Goal: Task Accomplishment & Management: Manage account settings

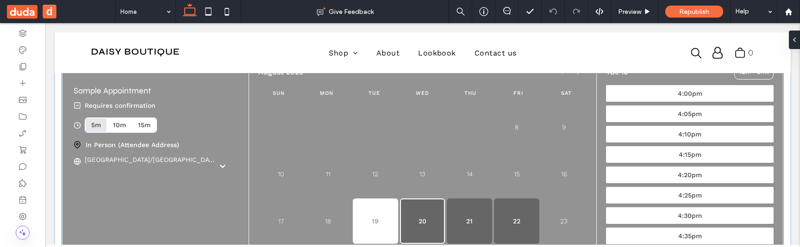
click at [416, 218] on button "20" at bounding box center [422, 221] width 45 height 45
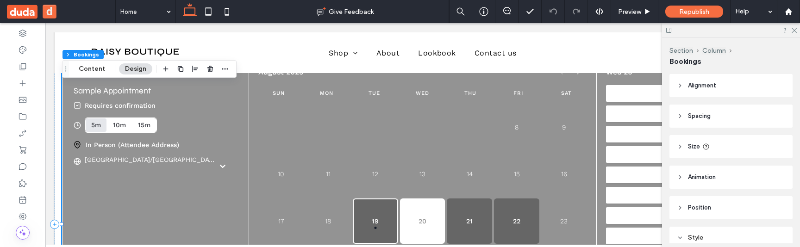
click at [381, 217] on button "19 today" at bounding box center [375, 221] width 45 height 45
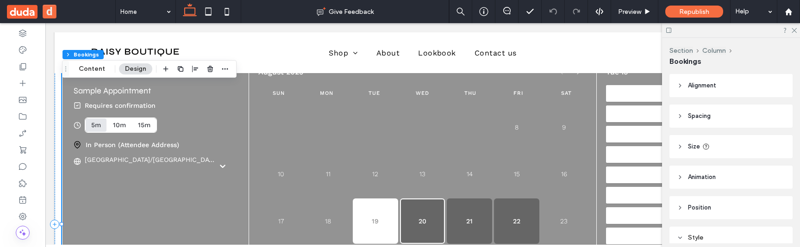
click at [421, 214] on button "20" at bounding box center [422, 221] width 45 height 45
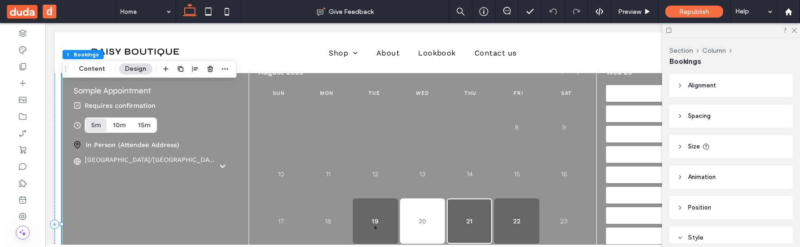
click at [470, 213] on button "21" at bounding box center [469, 221] width 45 height 45
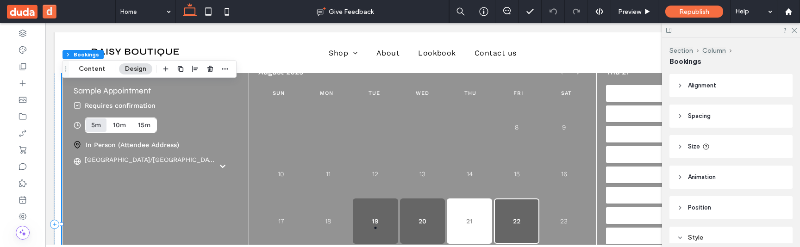
click at [512, 213] on button "22" at bounding box center [516, 221] width 45 height 45
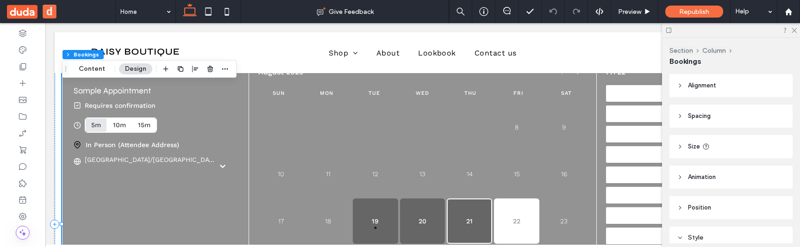
click at [479, 216] on button "21" at bounding box center [469, 221] width 45 height 45
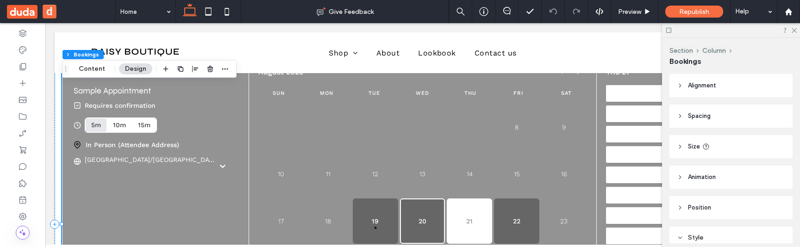
click at [423, 210] on button "20" at bounding box center [422, 221] width 45 height 45
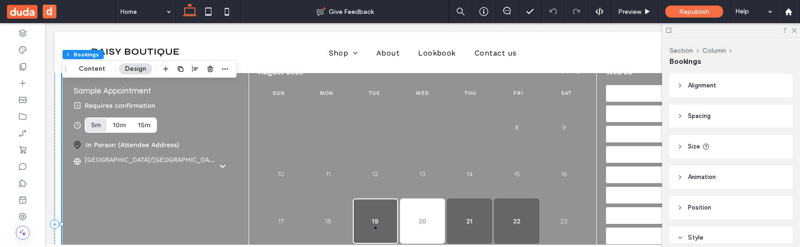
click at [372, 210] on button "19 today" at bounding box center [375, 221] width 45 height 45
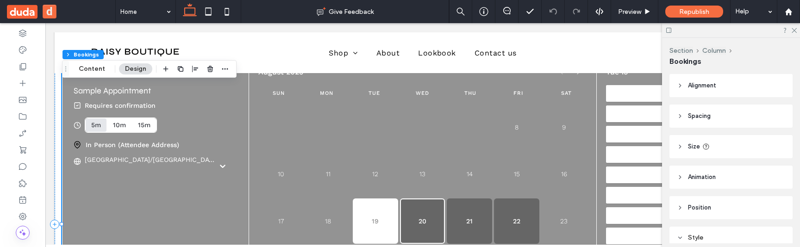
click at [408, 210] on button "20" at bounding box center [422, 221] width 45 height 45
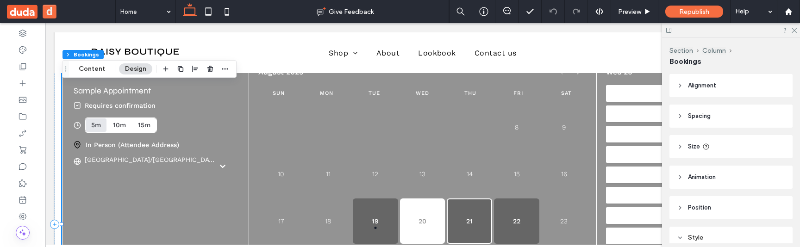
click at [471, 210] on button "21" at bounding box center [469, 221] width 45 height 45
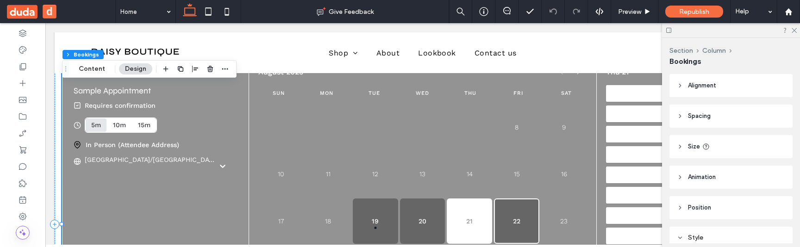
click at [510, 207] on button "22" at bounding box center [516, 221] width 45 height 45
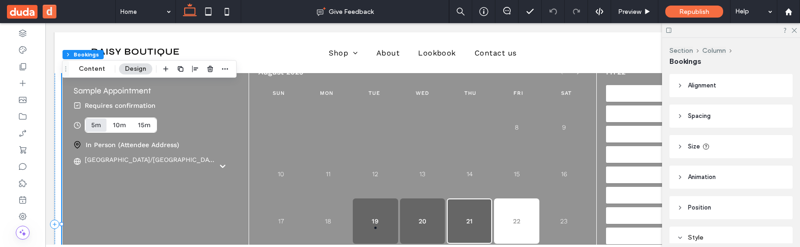
click at [486, 207] on button "21" at bounding box center [469, 221] width 45 height 45
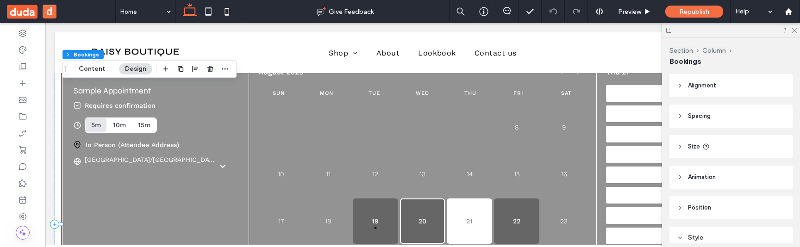
click at [411, 209] on button "20" at bounding box center [422, 221] width 45 height 45
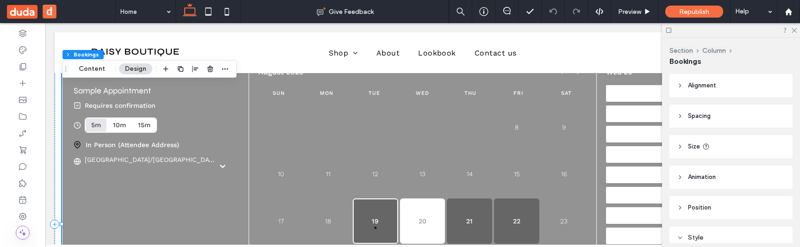
click at [373, 208] on button "19 today" at bounding box center [375, 221] width 45 height 45
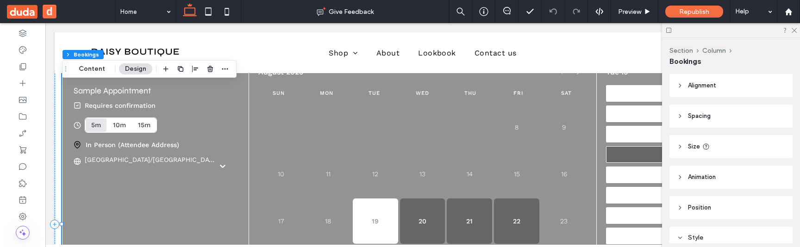
click at [641, 155] on button "4:15pm" at bounding box center [690, 154] width 168 height 17
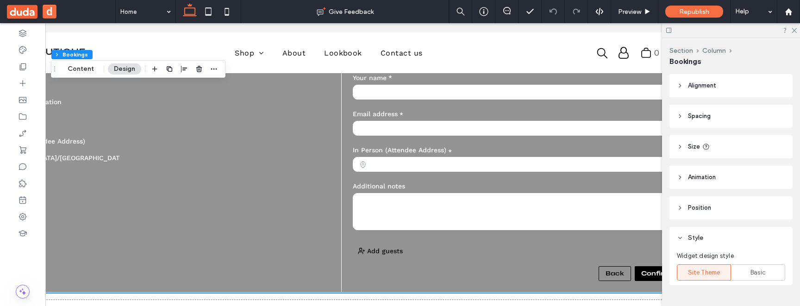
scroll to position [0, 138]
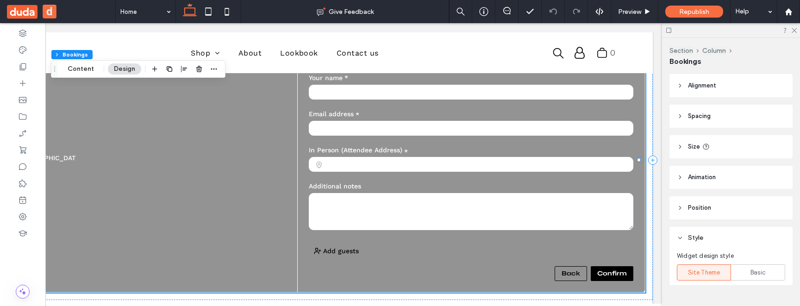
click at [575, 247] on button "Back" at bounding box center [570, 273] width 32 height 15
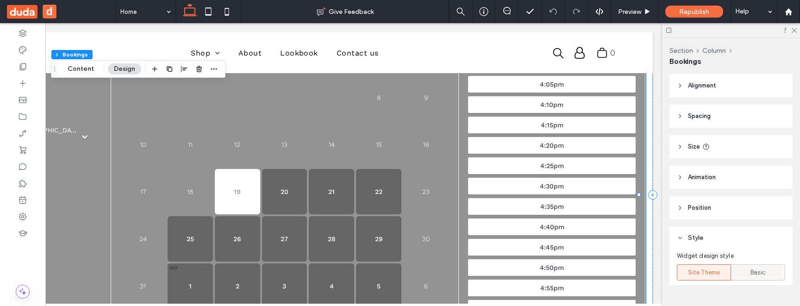
click at [737, 247] on div "Basic" at bounding box center [758, 272] width 42 height 15
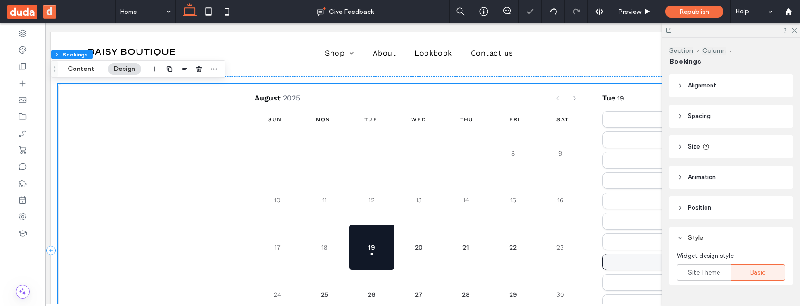
scroll to position [0, 0]
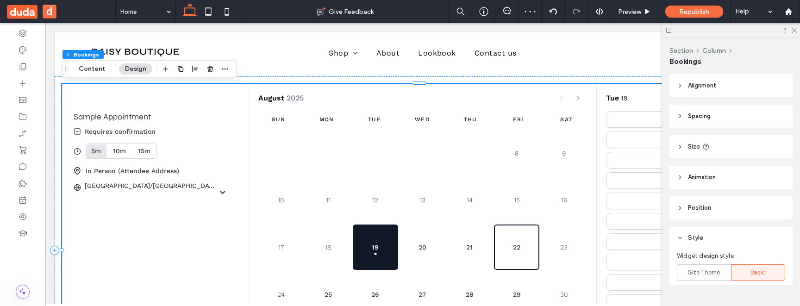
click at [509, 247] on button "22" at bounding box center [516, 246] width 45 height 45
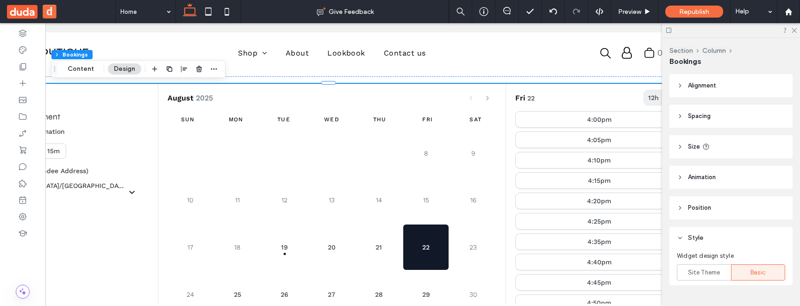
scroll to position [0, 107]
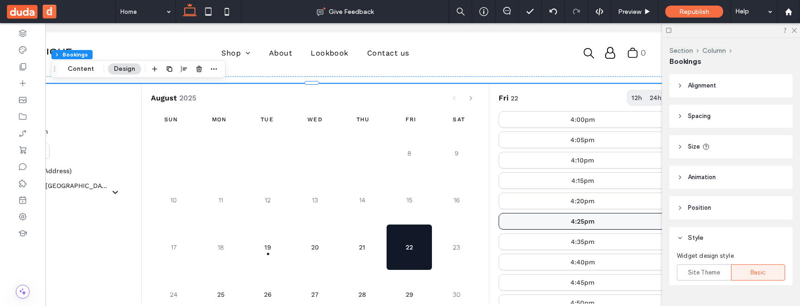
click at [530, 216] on button "4:25pm" at bounding box center [582, 221] width 168 height 17
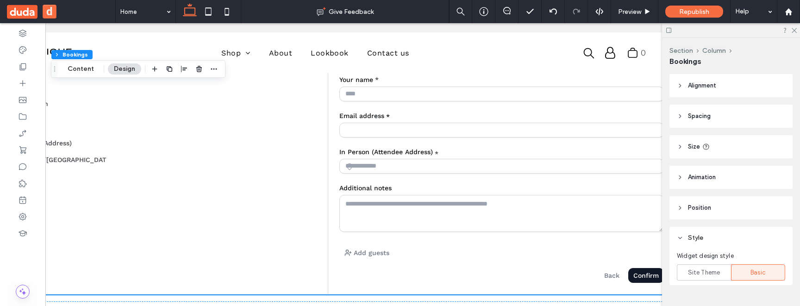
scroll to position [86, 0]
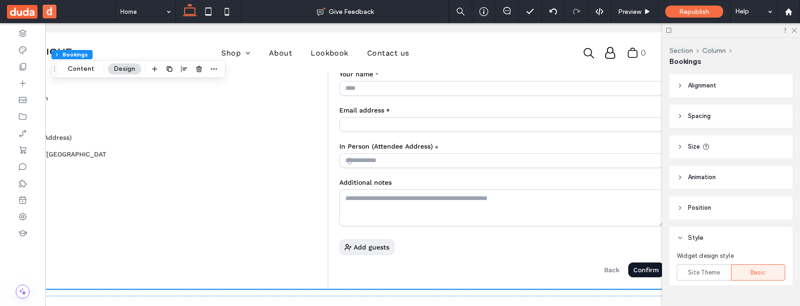
click at [370, 247] on span "Add guests" at bounding box center [372, 247] width 36 height 6
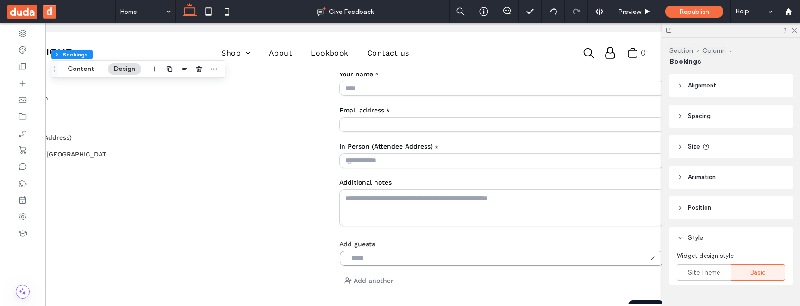
click at [391, 247] on input "email" at bounding box center [496, 258] width 300 height 7
click at [403, 209] on textarea "Additional notes" at bounding box center [501, 207] width 324 height 37
click at [403, 165] on input at bounding box center [501, 160] width 324 height 15
click at [392, 123] on input "Email address *" at bounding box center [501, 124] width 324 height 15
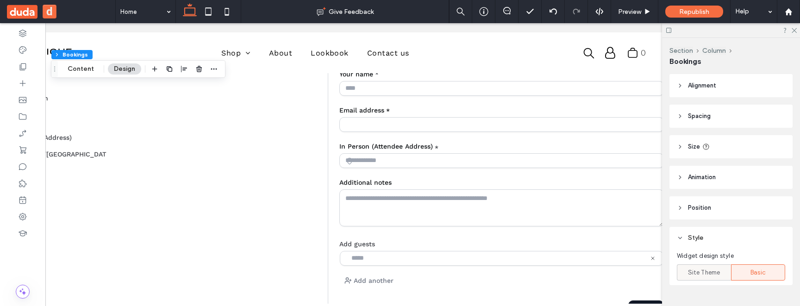
click at [711, 247] on span "Site Theme" at bounding box center [704, 272] width 32 height 9
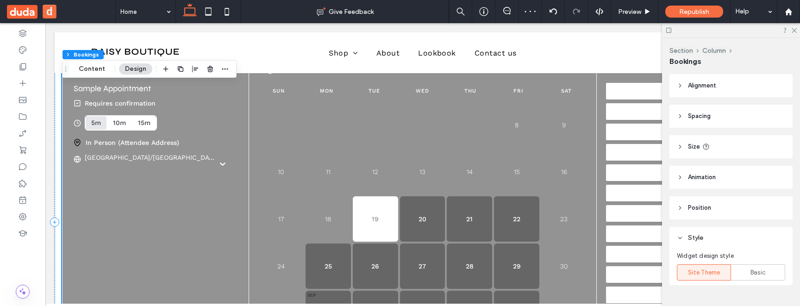
scroll to position [54, 0]
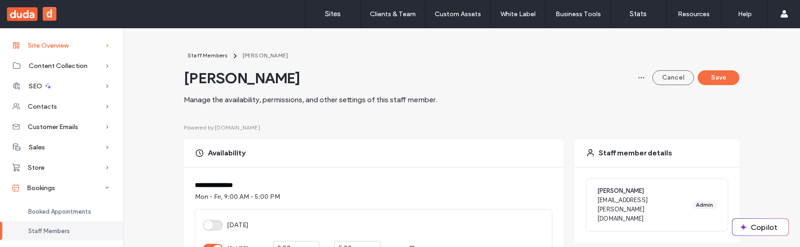
click at [45, 47] on span "Site Overview" at bounding box center [48, 46] width 41 height 8
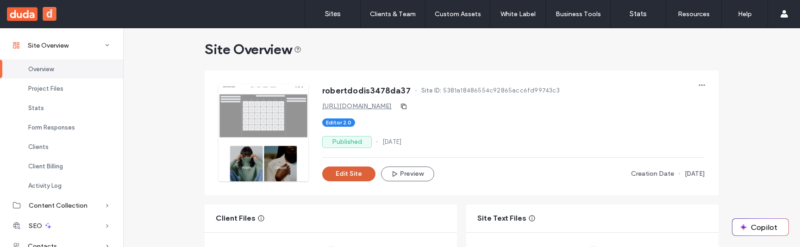
click at [342, 181] on button "Edit Site" at bounding box center [348, 174] width 53 height 15
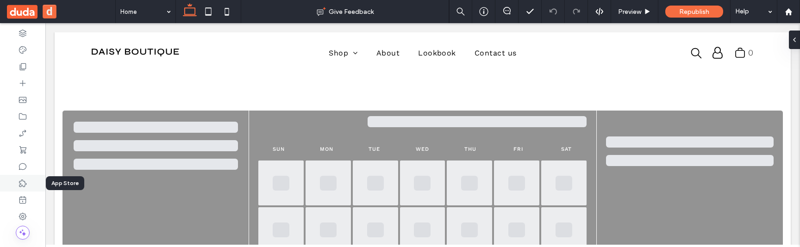
click at [23, 185] on icon at bounding box center [22, 183] width 9 height 9
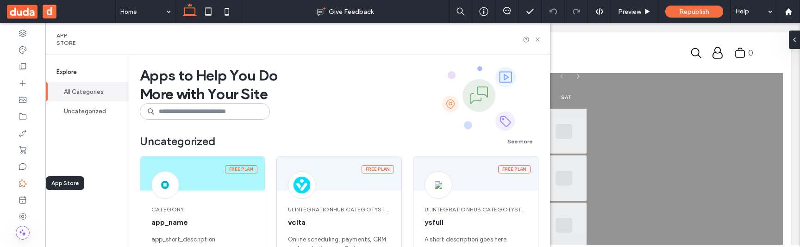
scroll to position [52, 0]
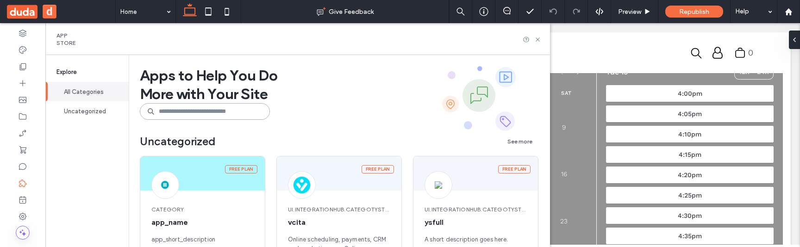
click at [174, 109] on input at bounding box center [205, 111] width 130 height 17
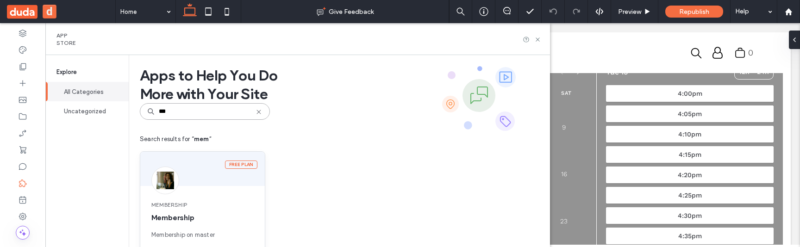
scroll to position [41, 0]
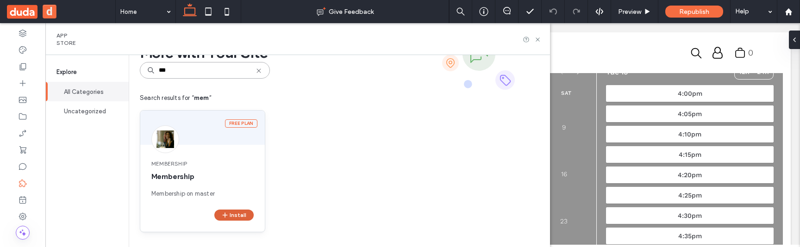
type input "***"
click at [233, 211] on button "Install" at bounding box center [233, 215] width 39 height 11
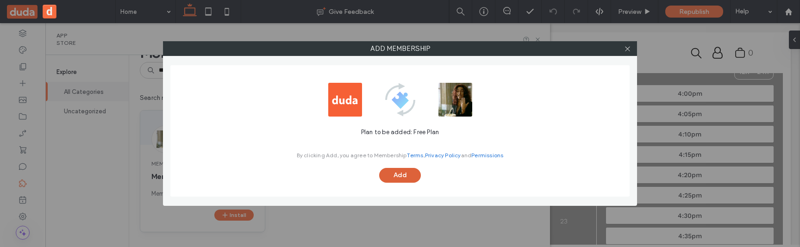
click at [402, 168] on button "Add" at bounding box center [400, 175] width 42 height 15
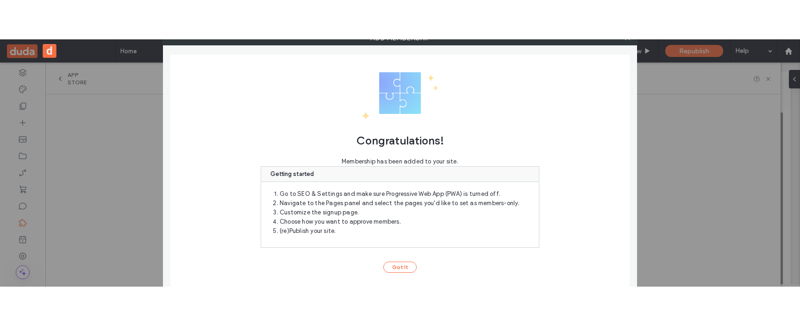
scroll to position [52, 0]
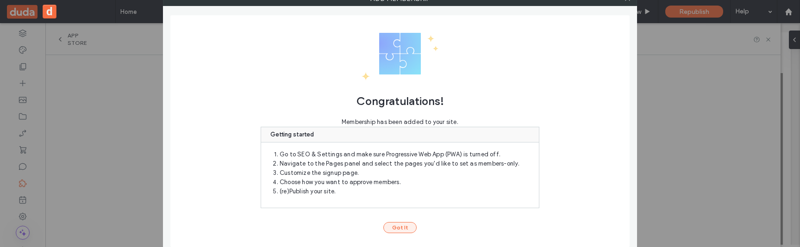
click at [406, 224] on button "Got It" at bounding box center [399, 227] width 33 height 11
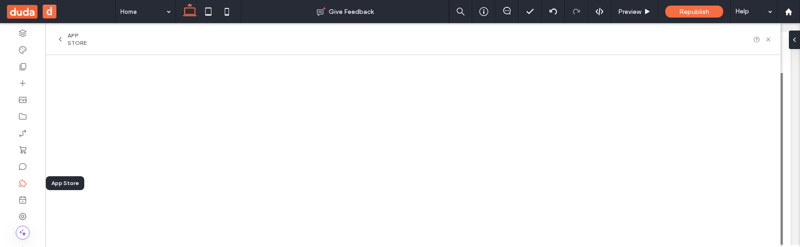
click at [21, 182] on icon at bounding box center [22, 183] width 9 height 9
click at [57, 41] on icon at bounding box center [59, 39] width 7 height 7
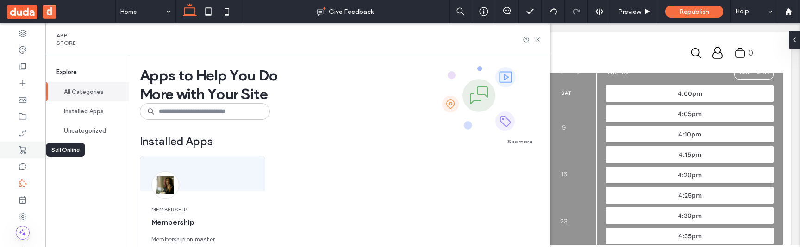
click at [24, 150] on icon at bounding box center [22, 149] width 9 height 9
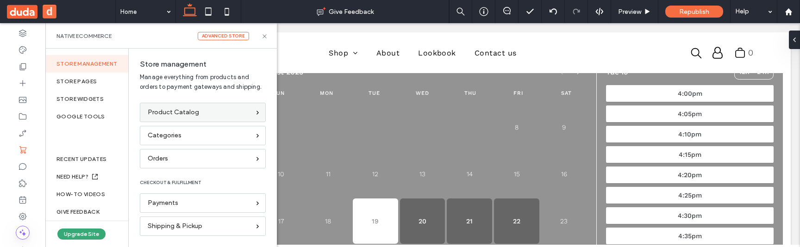
click at [191, 116] on span "Product Catalog" at bounding box center [173, 112] width 51 height 10
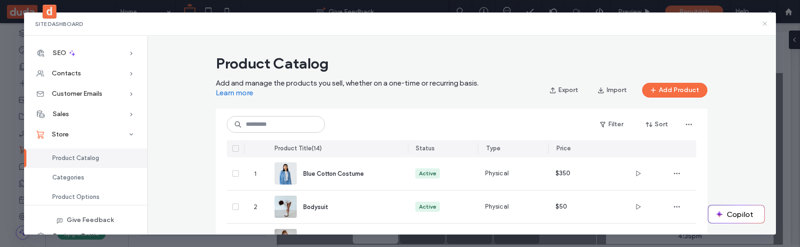
click at [762, 22] on icon at bounding box center [764, 23] width 7 height 7
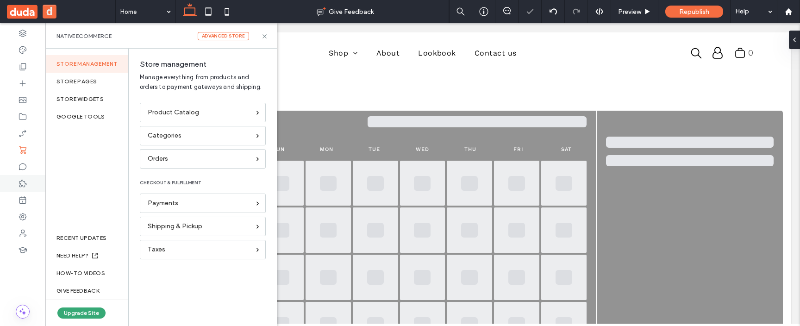
scroll to position [0, 0]
click at [21, 232] on use at bounding box center [22, 233] width 7 height 7
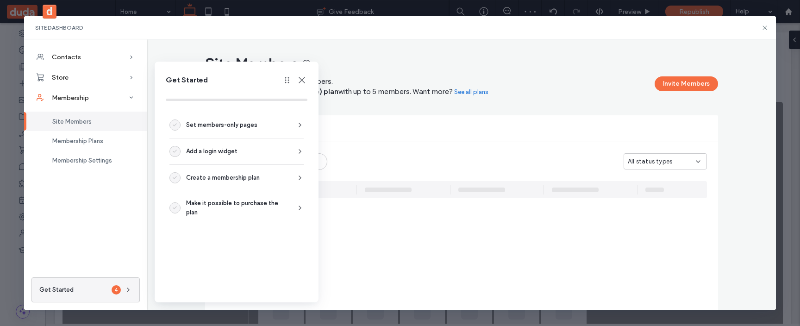
scroll to position [10, 0]
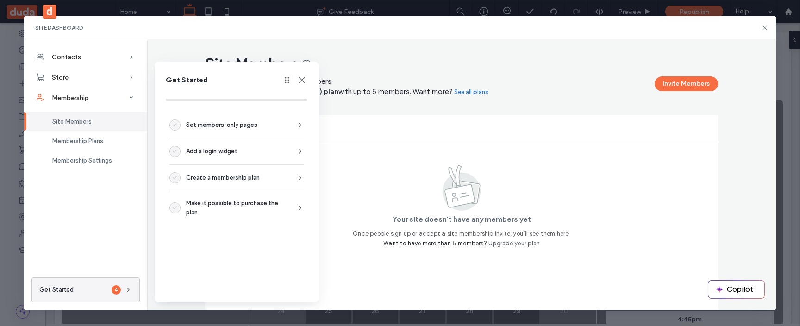
click at [301, 78] on icon at bounding box center [301, 80] width 11 height 11
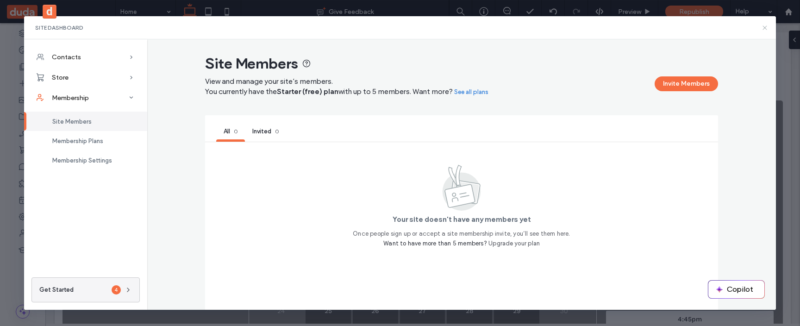
click at [767, 29] on icon at bounding box center [764, 27] width 7 height 7
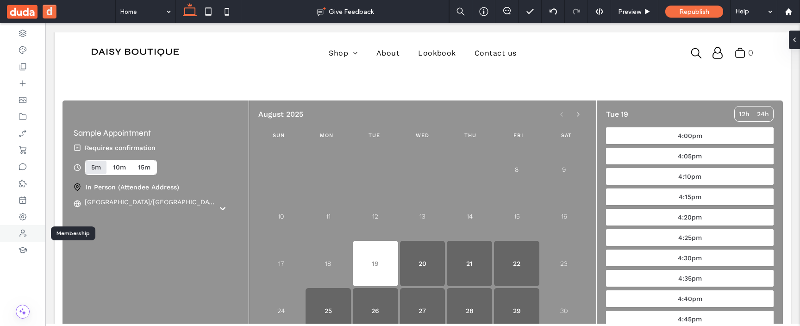
click at [24, 232] on icon at bounding box center [22, 233] width 9 height 9
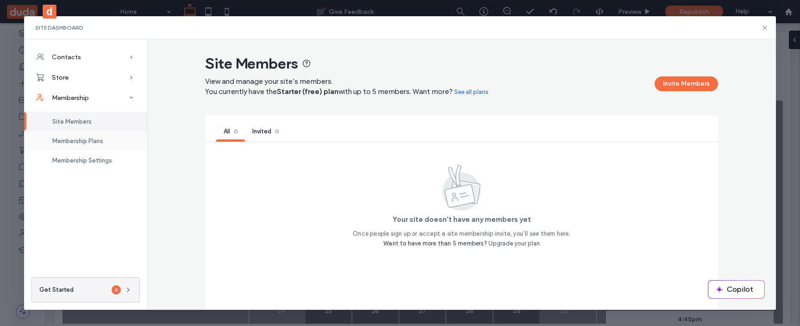
click at [90, 141] on span "Membership Plans" at bounding box center [77, 140] width 51 height 7
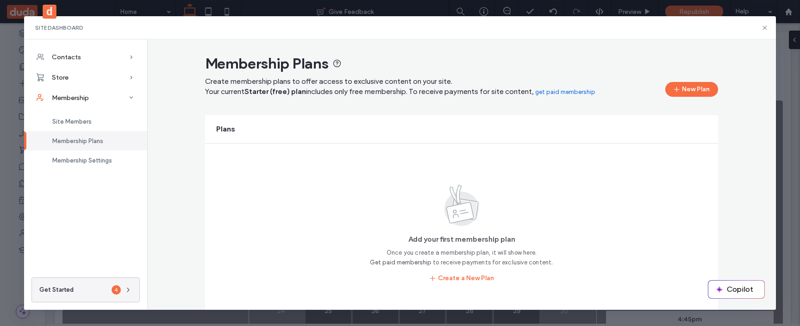
scroll to position [19, 0]
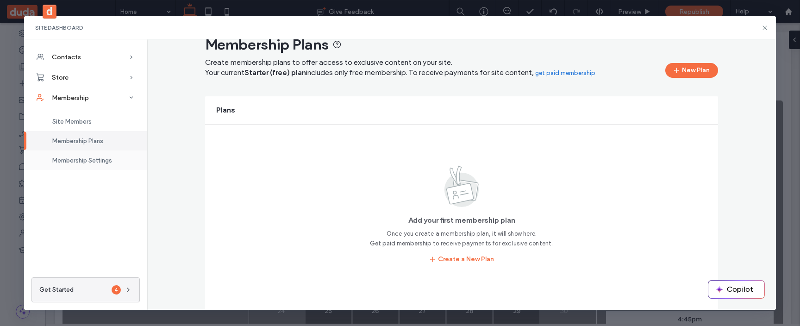
click at [98, 157] on span "Membership Settings" at bounding box center [82, 160] width 60 height 7
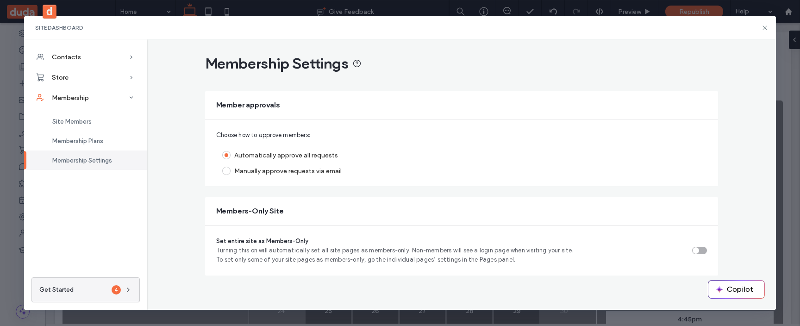
click at [281, 168] on div "Manually approve requests via email" at bounding box center [287, 171] width 107 height 8
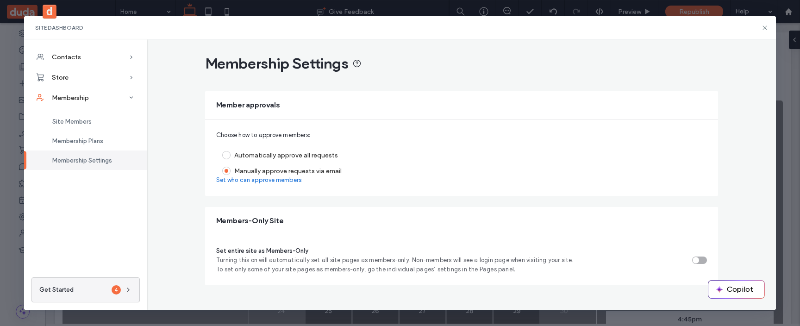
click at [286, 153] on div "Automatically approve all requests" at bounding box center [286, 155] width 104 height 8
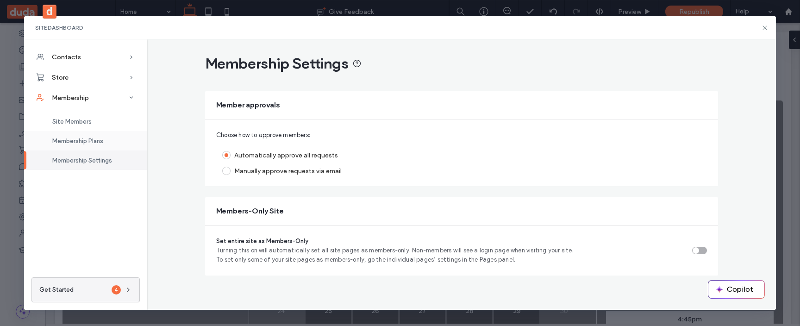
click at [97, 136] on div "Membership Plans" at bounding box center [85, 140] width 123 height 19
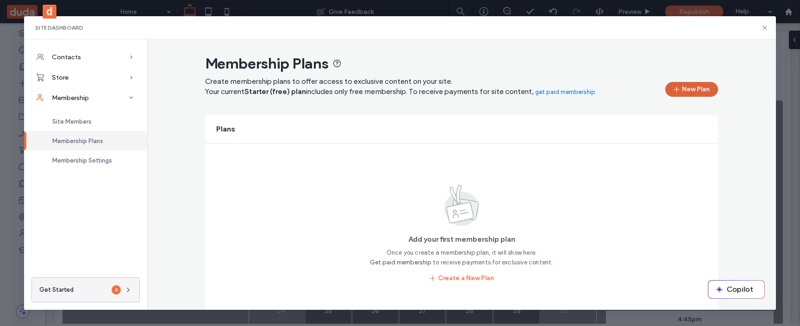
click at [673, 86] on icon "button" at bounding box center [675, 89] width 7 height 7
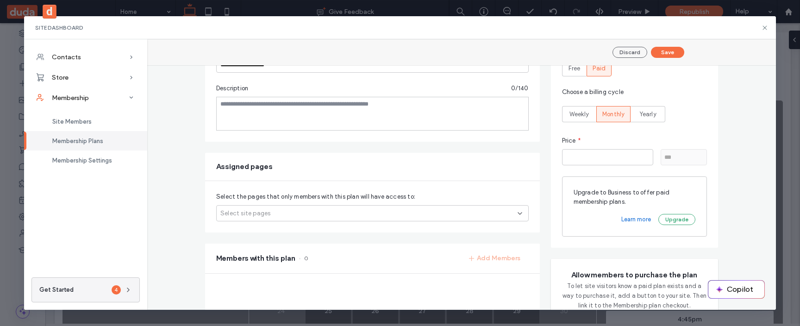
scroll to position [103, 0]
click at [594, 155] on input "*" at bounding box center [607, 155] width 91 height 16
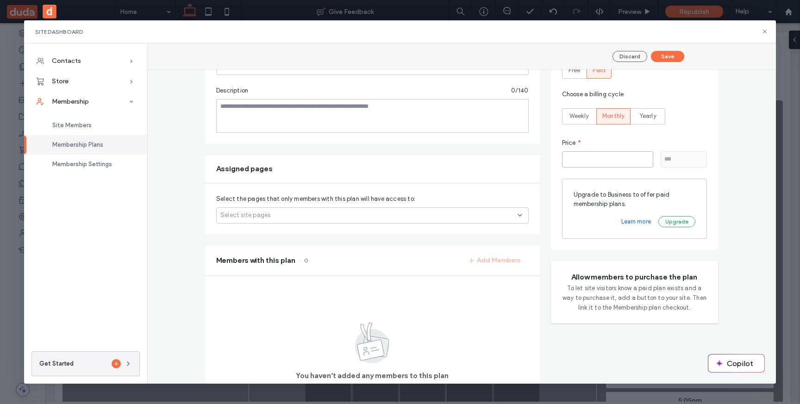
type input "**"
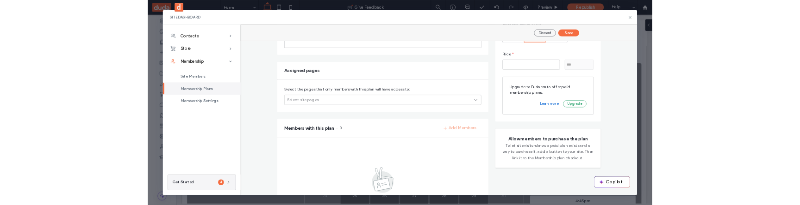
scroll to position [0, 0]
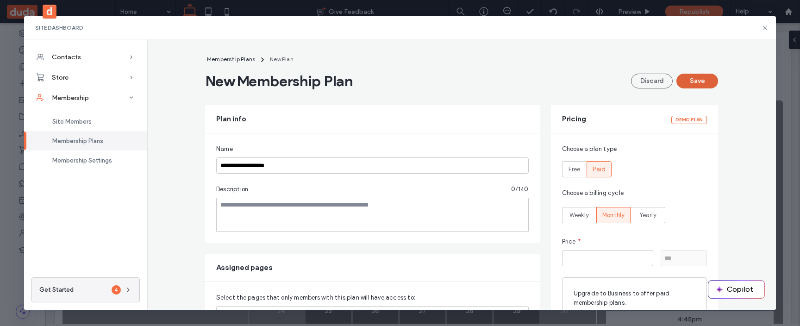
click at [686, 81] on button "Save" at bounding box center [697, 81] width 42 height 15
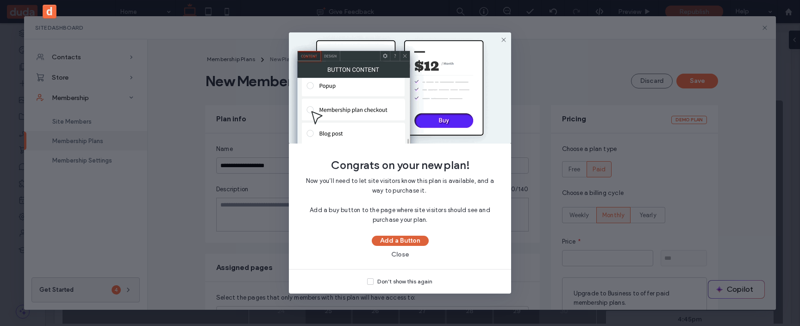
click at [401, 238] on button "Add a Button" at bounding box center [400, 241] width 57 height 10
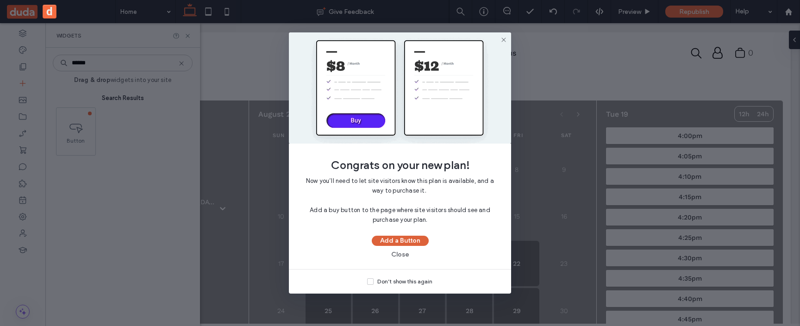
click at [401, 238] on button "Add a Button" at bounding box center [400, 241] width 57 height 10
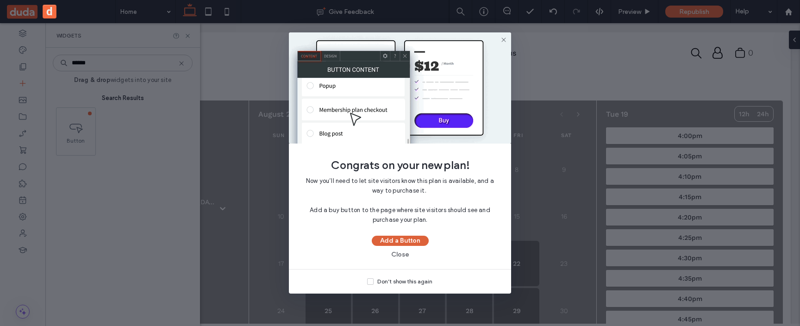
click at [401, 238] on button "Add a Button" at bounding box center [400, 241] width 57 height 10
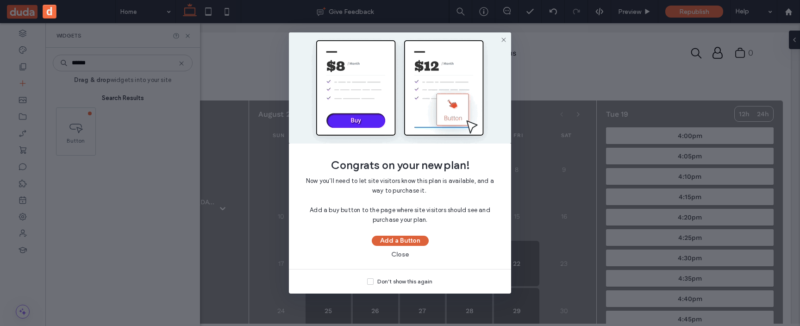
click at [401, 238] on button "Add a Button" at bounding box center [400, 241] width 57 height 10
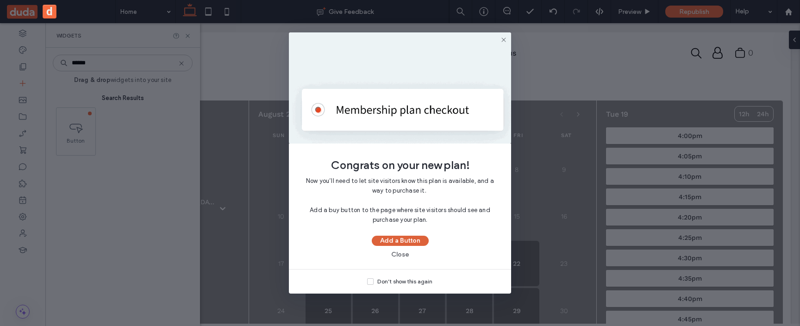
click at [401, 238] on button "Add a Button" at bounding box center [400, 241] width 57 height 10
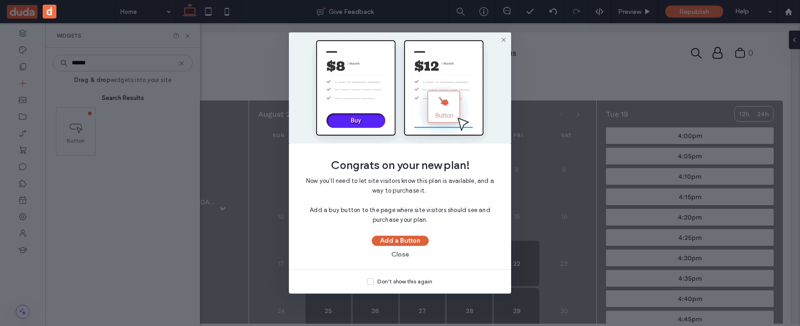
click at [401, 238] on button "Add a Button" at bounding box center [400, 241] width 57 height 10
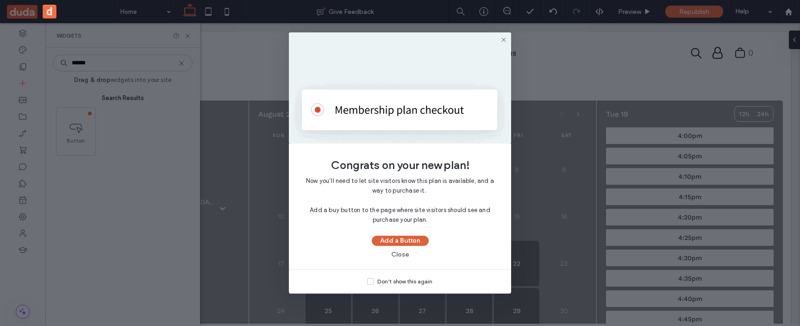
click at [401, 238] on button "Add a Button" at bounding box center [400, 241] width 57 height 10
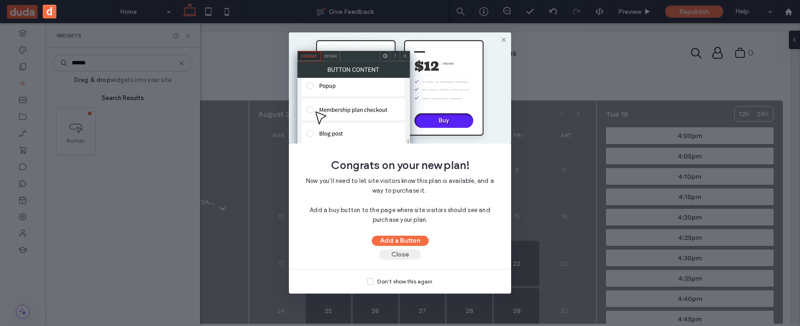
click at [398, 247] on button "Close" at bounding box center [400, 254] width 42 height 10
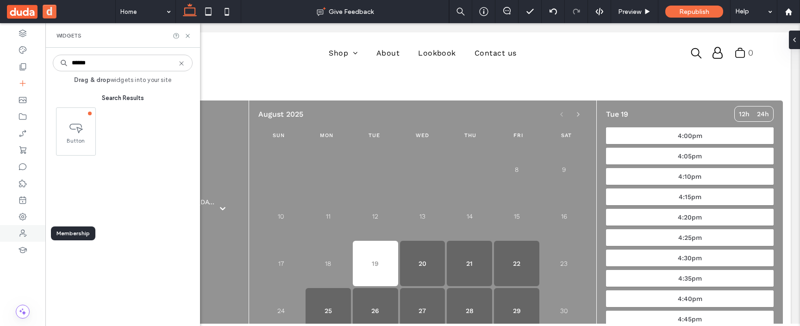
click at [27, 233] on div at bounding box center [22, 233] width 45 height 17
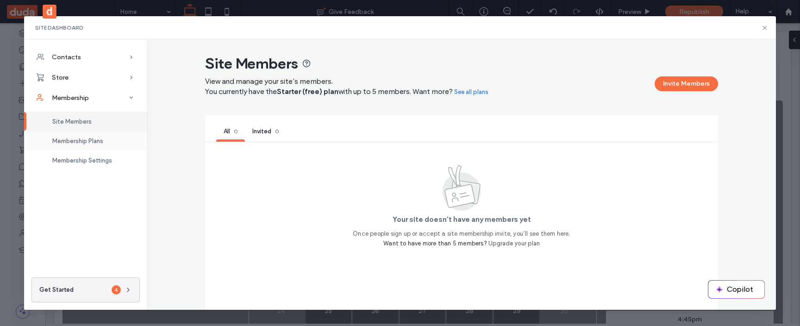
click at [80, 139] on span "Membership Plans" at bounding box center [77, 140] width 51 height 7
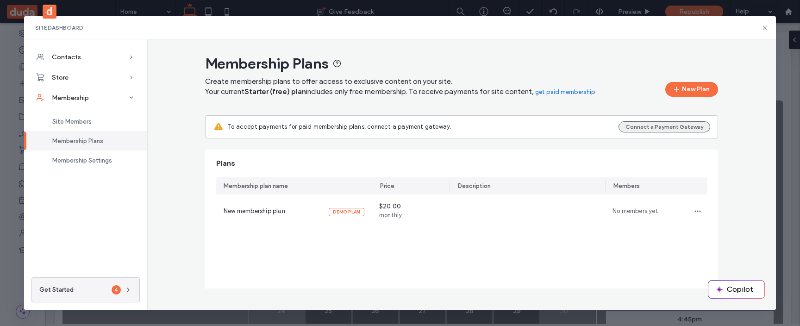
click at [642, 125] on button "Connect a Payment Gateway" at bounding box center [664, 126] width 92 height 11
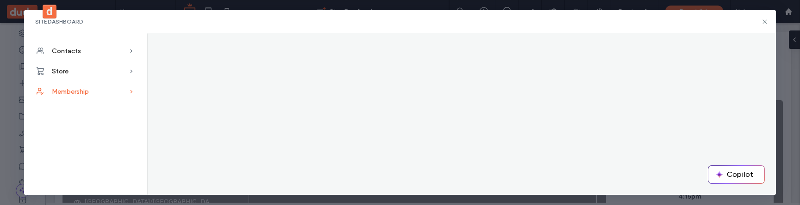
click at [114, 94] on div "Membership" at bounding box center [85, 91] width 123 height 20
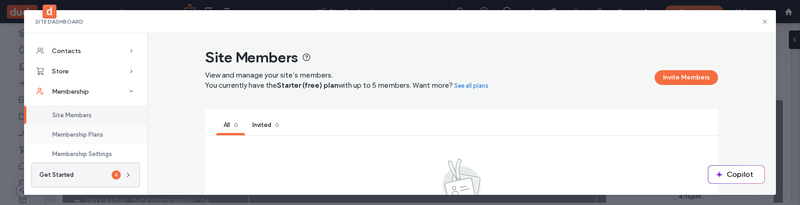
scroll to position [1, 0]
click at [99, 134] on span "Membership Plans" at bounding box center [77, 134] width 51 height 7
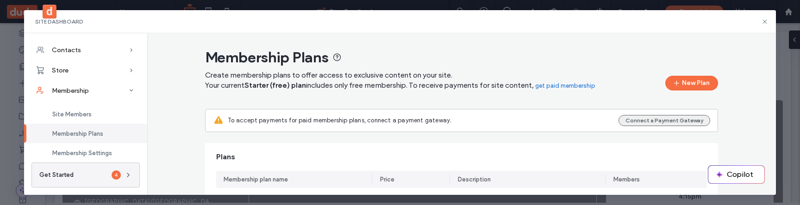
click at [684, 119] on button "Connect a Payment Gateway" at bounding box center [664, 120] width 92 height 11
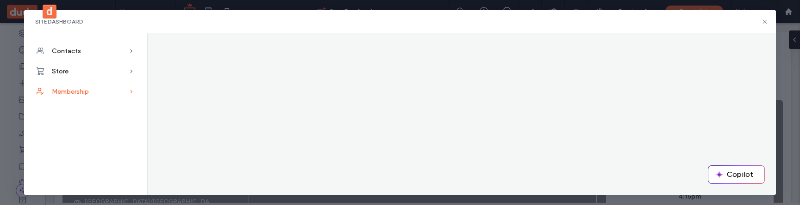
click at [98, 93] on div "Membership" at bounding box center [85, 91] width 123 height 20
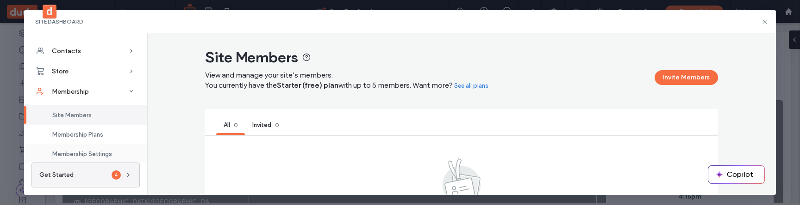
click at [103, 152] on span "Membership Settings" at bounding box center [82, 154] width 60 height 7
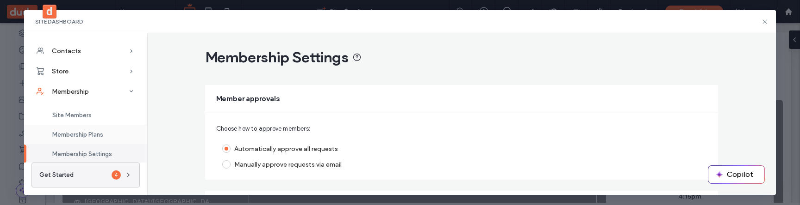
click at [103, 139] on div "Membership Plans" at bounding box center [85, 134] width 123 height 19
